Goal: Check status: Check status

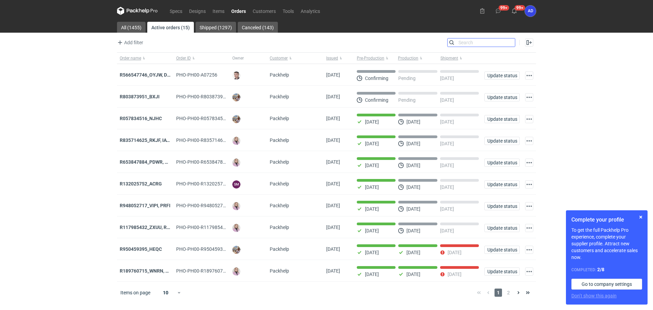
click at [511, 41] on input "Search" at bounding box center [480, 42] width 67 height 8
click at [470, 46] on input "Search" at bounding box center [480, 42] width 67 height 8
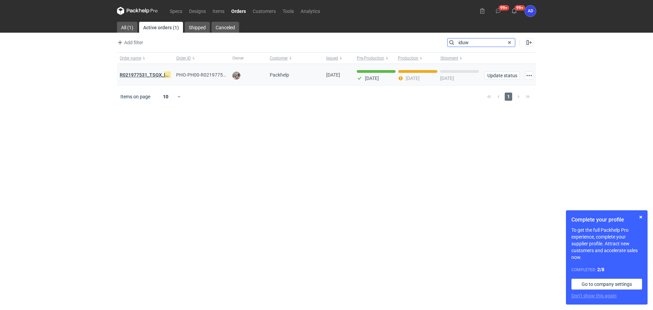
type input "iduw"
click at [155, 75] on strong "R021977531_TSQX_ IDUW" at bounding box center [148, 74] width 56 height 7
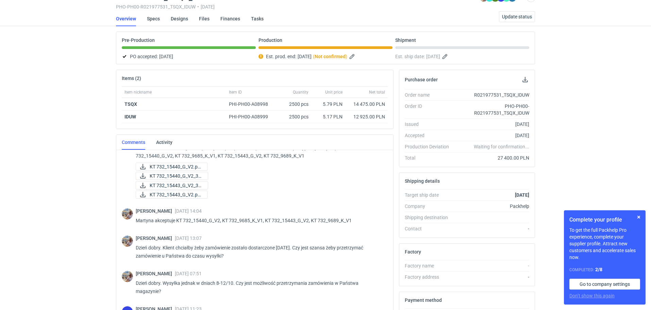
scroll to position [235, 0]
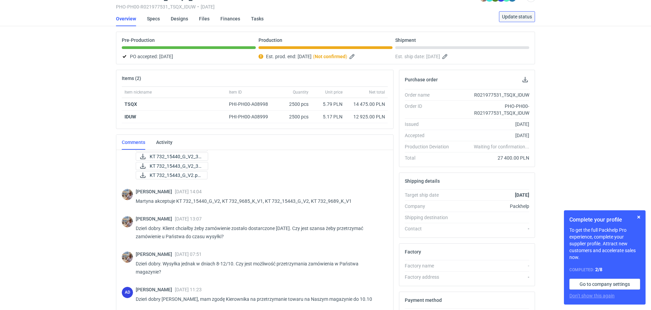
click at [511, 18] on span "Update status" at bounding box center [517, 16] width 30 height 5
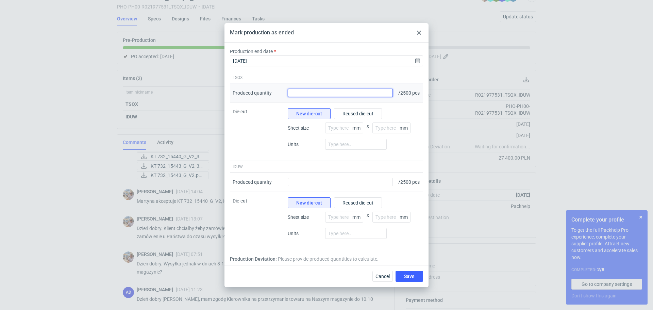
click at [375, 91] on input "Produced quantity" at bounding box center [340, 93] width 105 height 8
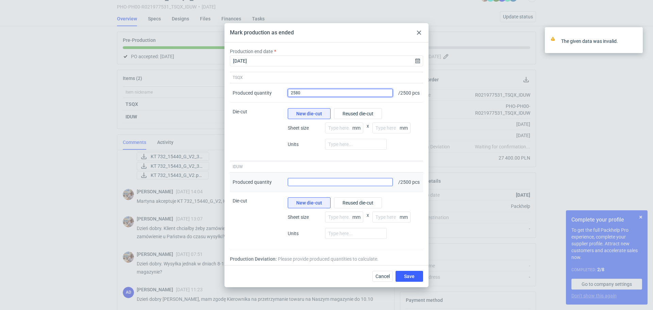
type input "2580"
click at [352, 184] on input "Produced quantity" at bounding box center [340, 182] width 105 height 8
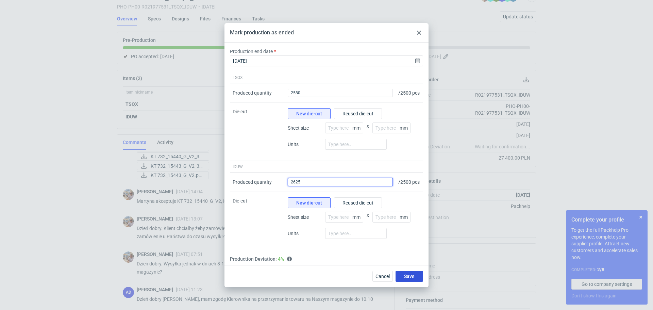
type input "2625"
click at [403, 281] on button "Save" at bounding box center [409, 276] width 28 height 11
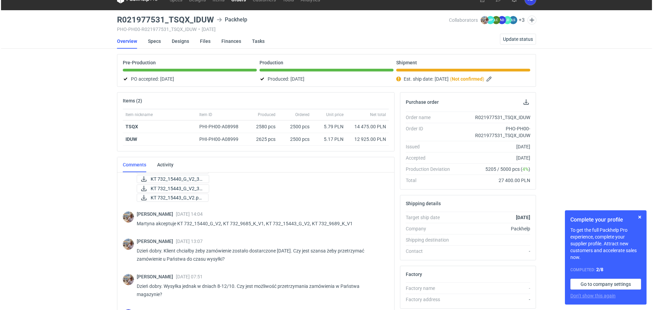
scroll to position [0, 0]
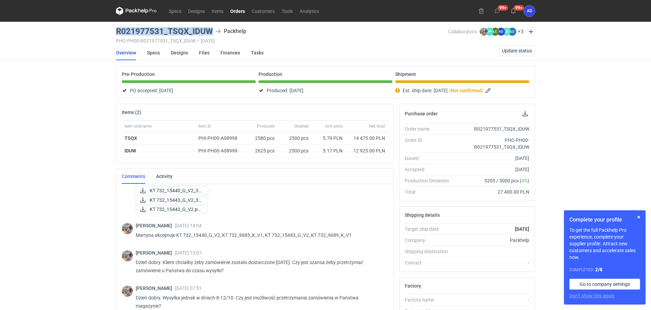
drag, startPoint x: 212, startPoint y: 31, endPoint x: 114, endPoint y: 31, distance: 98.2
click at [114, 31] on main "R021977531_TSQX_IDUW Packhelp PHO-PH00-R021977531_TSQX_IDUW • [DATE] Collaborat…" at bounding box center [325, 233] width 424 height 422
copy h3 "R021977531_TSQX_IDUW"
click at [236, 10] on link "Orders" at bounding box center [237, 11] width 21 height 8
